Goal: Task Accomplishment & Management: Manage account settings

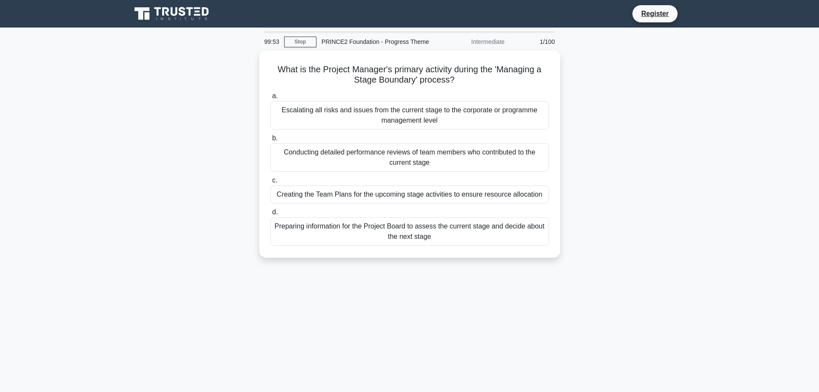
click at [172, 14] on icon at bounding box center [174, 11] width 7 height 9
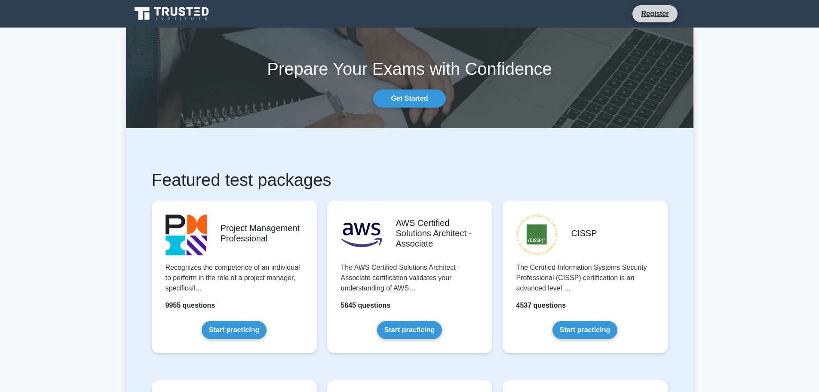
click at [654, 8] on li "Register" at bounding box center [655, 14] width 46 height 18
click at [657, 13] on link "Register" at bounding box center [655, 13] width 38 height 11
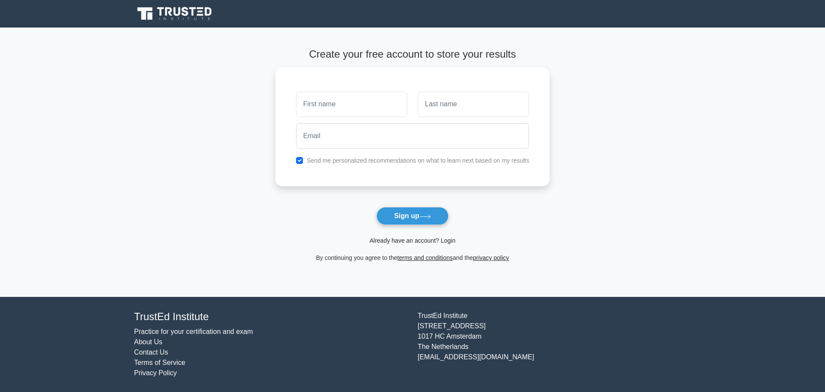
click at [430, 243] on link "Already have an account? Login" at bounding box center [413, 240] width 86 height 7
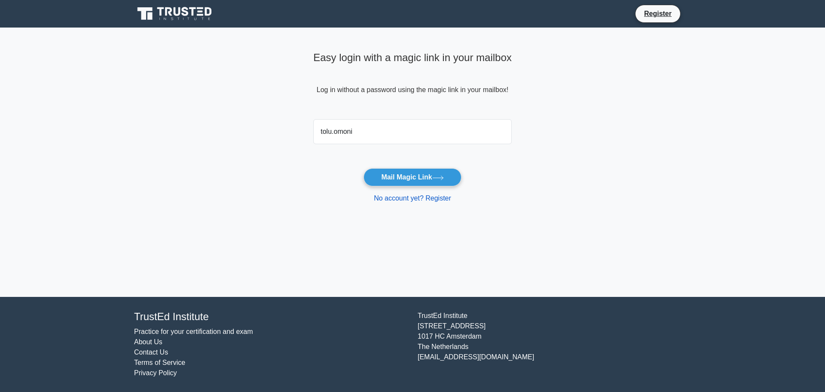
type input "tolu.omoniyi@amentumcms.com"
click at [401, 178] on button "Mail Magic Link" at bounding box center [413, 177] width 98 height 18
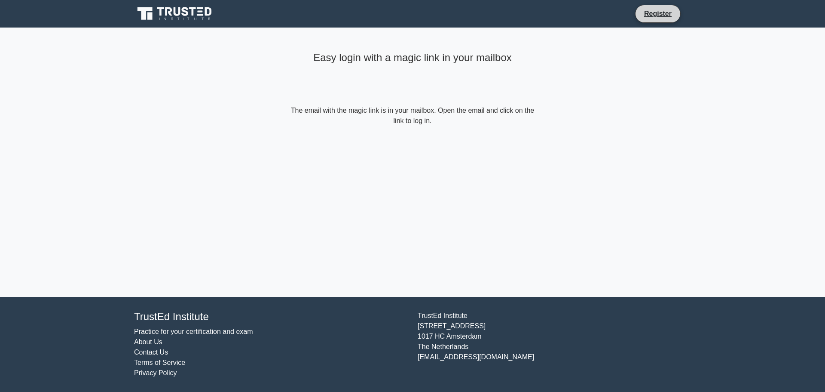
click at [636, 10] on li "Register" at bounding box center [658, 14] width 46 height 18
click at [664, 13] on link "Register" at bounding box center [658, 13] width 38 height 11
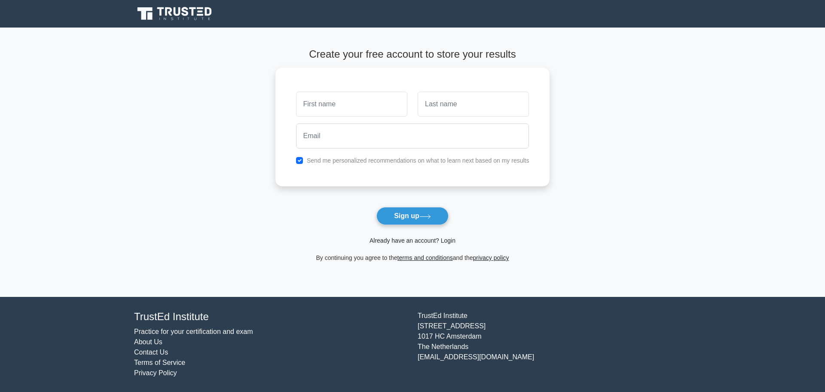
click at [391, 241] on link "Already have an account? Login" at bounding box center [413, 240] width 86 height 7
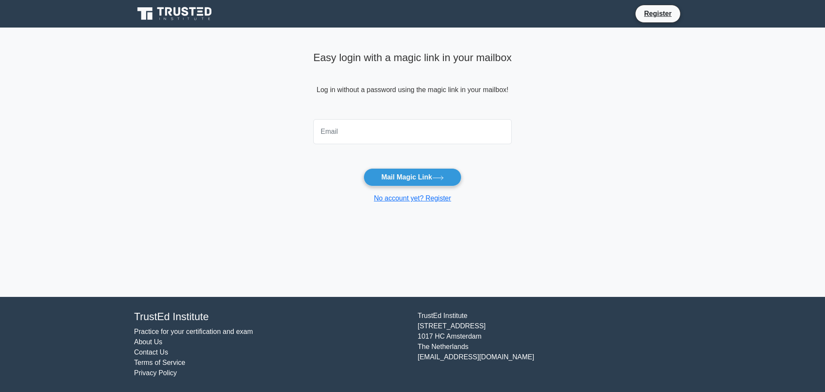
click at [435, 134] on input "email" at bounding box center [412, 131] width 199 height 25
type input "[EMAIL_ADDRESS][DOMAIN_NAME]"
click at [419, 176] on button "Mail Magic Link" at bounding box center [413, 177] width 98 height 18
